Goal: Information Seeking & Learning: Find specific fact

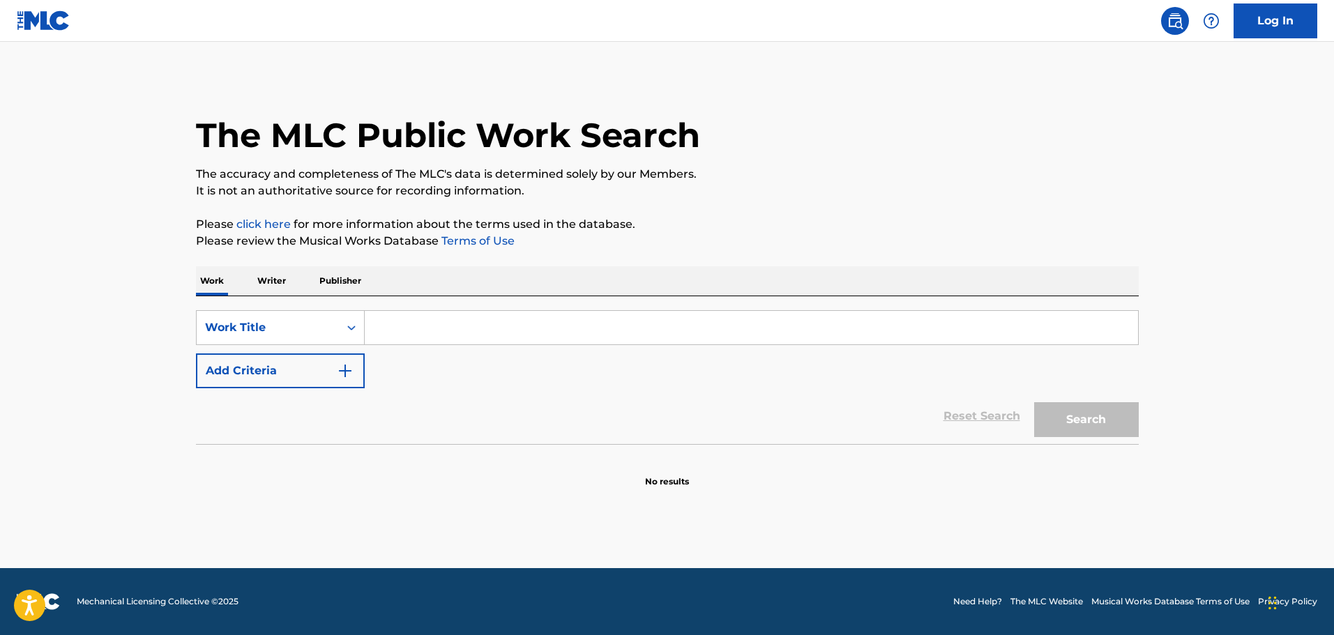
click at [433, 319] on input "Search Form" at bounding box center [752, 327] width 774 height 33
paste input "Demon Mode - Stileto, AViVA"
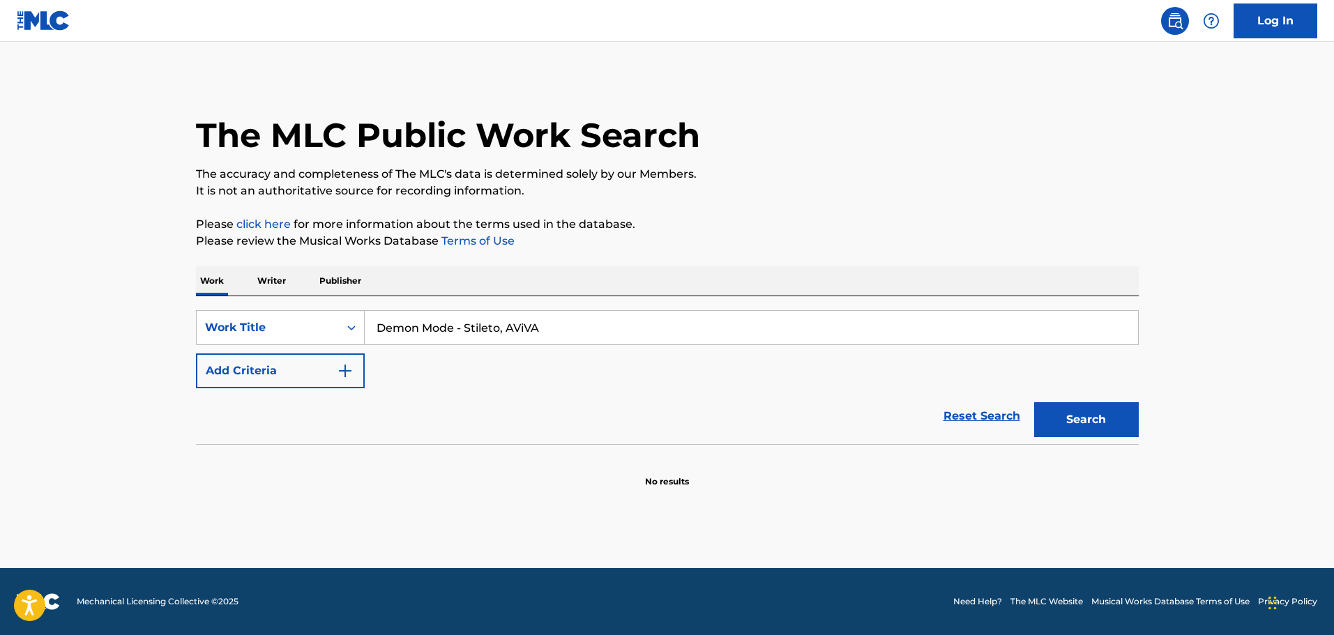
drag, startPoint x: 452, startPoint y: 324, endPoint x: 592, endPoint y: 319, distance: 139.6
click at [592, 319] on input "Demon Mode - Stileto, AViVA" at bounding box center [752, 327] width 774 height 33
type input "Demon Mode"
click at [345, 371] on img "Search Form" at bounding box center [345, 371] width 17 height 17
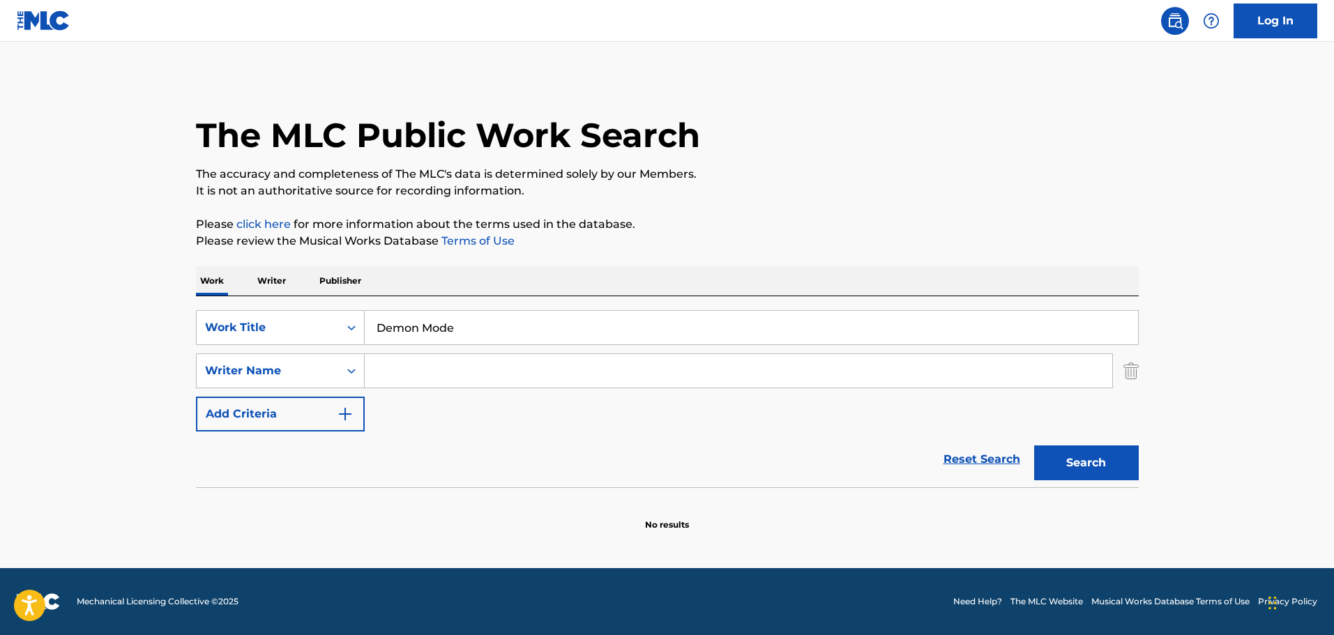
click at [398, 371] on input "Search Form" at bounding box center [739, 370] width 748 height 33
paste input "[PERSON_NAME] [PERSON_NAME]"
type input "[PERSON_NAME] [PERSON_NAME]"
click at [1035, 446] on button "Search" at bounding box center [1087, 463] width 105 height 35
click at [1120, 472] on button "Search" at bounding box center [1087, 463] width 105 height 35
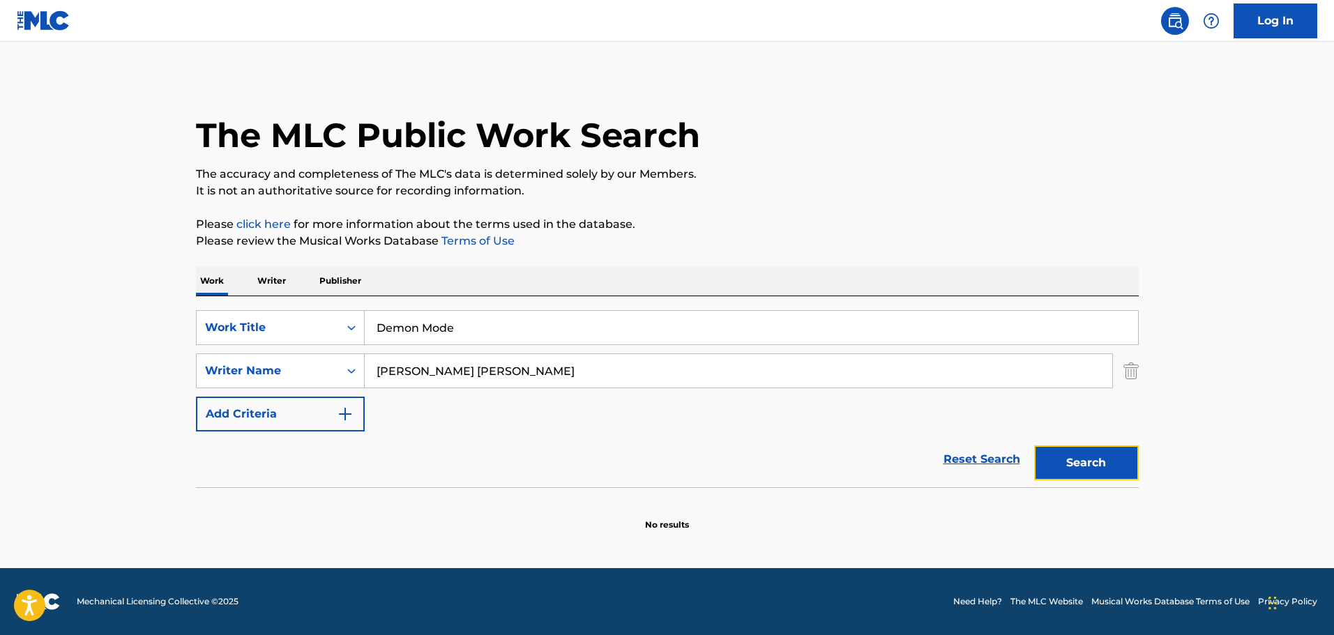
drag, startPoint x: 1072, startPoint y: 442, endPoint x: 1095, endPoint y: 476, distance: 40.6
click at [1095, 477] on button "Search" at bounding box center [1087, 463] width 105 height 35
